Goal: Information Seeking & Learning: Learn about a topic

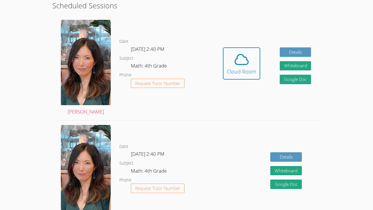
scroll to position [165, 0]
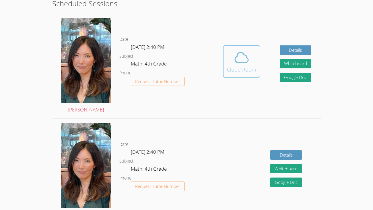
click at [252, 58] on span at bounding box center [241, 57] width 29 height 16
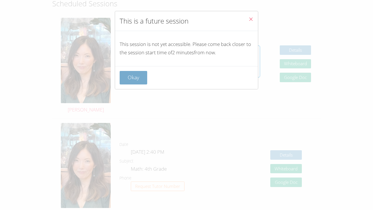
click at [143, 76] on button "Okay" at bounding box center [134, 78] width 28 height 14
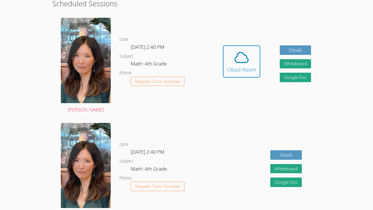
click at [260, 62] on div "Hidden Cloud Room Details Whiteboard Hidden Google Doc" at bounding box center [267, 66] width 107 height 105
click at [254, 62] on span at bounding box center [241, 57] width 29 height 16
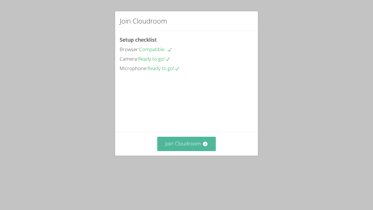
click at [194, 151] on button "Join Cloudroom" at bounding box center [186, 144] width 59 height 14
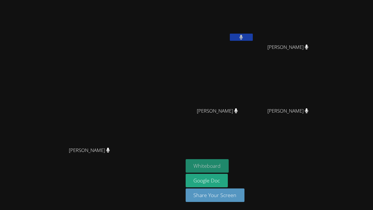
click at [229, 165] on button "Whiteboard" at bounding box center [207, 166] width 43 height 14
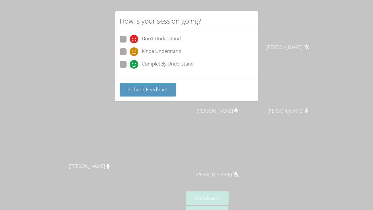
click at [171, 64] on span "Completely Understand" at bounding box center [168, 64] width 52 height 9
click at [135, 64] on input "Completely Understand" at bounding box center [132, 63] width 5 height 5
radio input "true"
click at [165, 90] on span "Submit Feedback" at bounding box center [148, 89] width 40 height 7
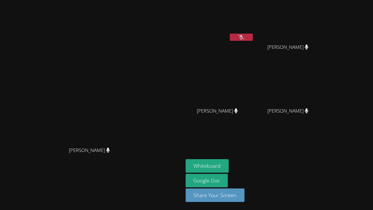
click at [253, 38] on button at bounding box center [241, 37] width 23 height 7
click at [151, 167] on div "[PERSON_NAME]" at bounding box center [91, 155] width 179 height 23
